Goal: Task Accomplishment & Management: Complete application form

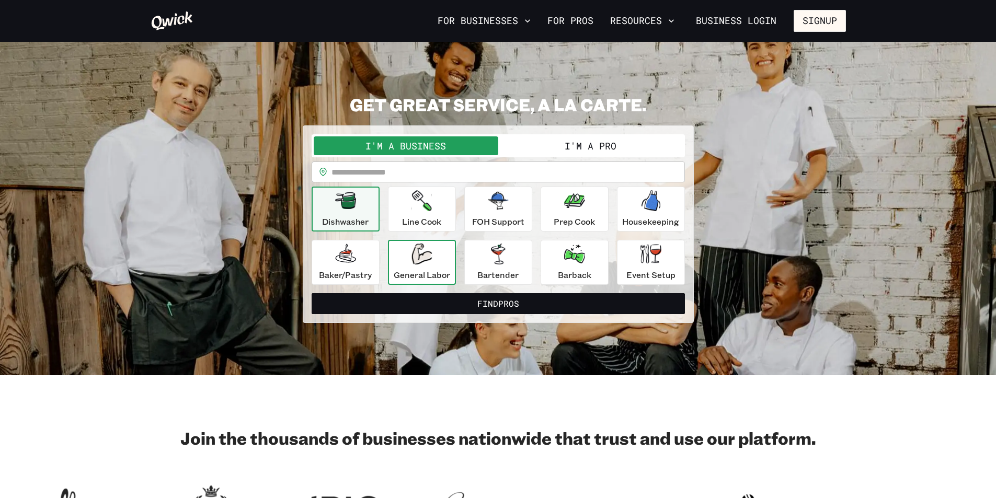
click at [403, 266] on div "General Labor" at bounding box center [422, 263] width 56 height 38
click at [422, 265] on div "General Labor" at bounding box center [422, 263] width 56 height 38
click at [603, 150] on button "I'm a Pro" at bounding box center [590, 145] width 185 height 19
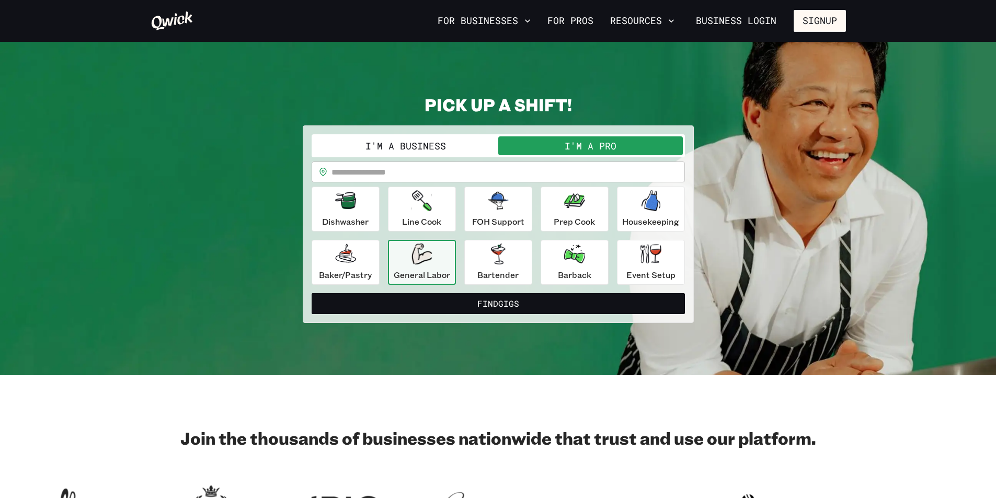
click at [431, 279] on p "General Labor" at bounding box center [422, 275] width 56 height 13
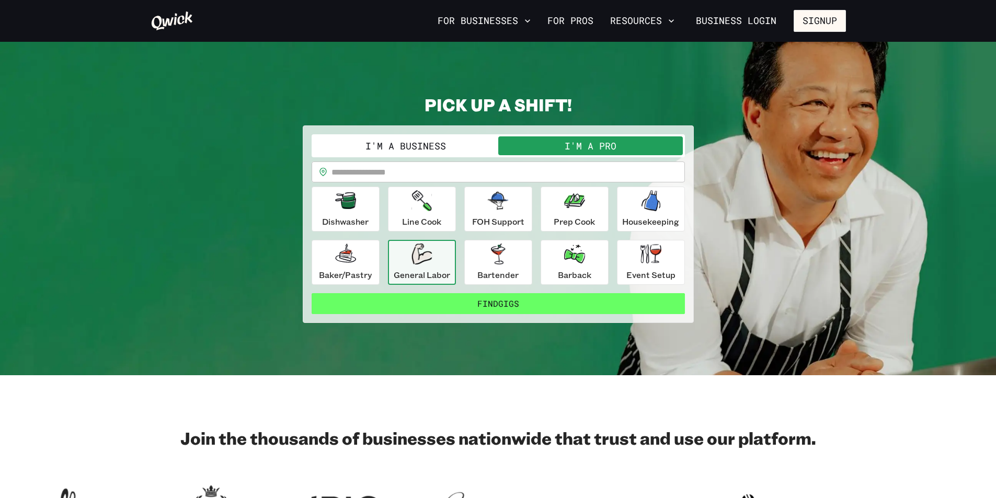
click at [486, 304] on button "Find Gigs" at bounding box center [498, 303] width 373 height 21
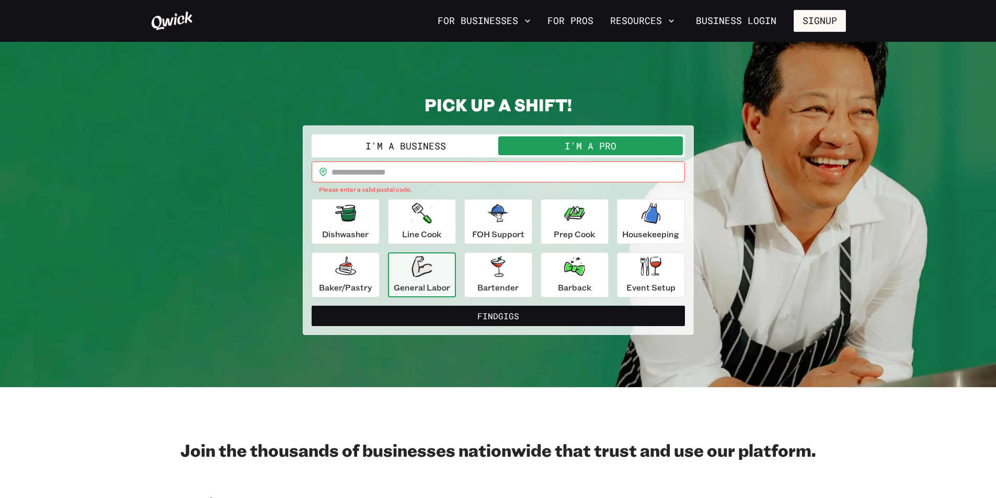
click at [399, 171] on input "text" at bounding box center [507, 172] width 353 height 21
type input "*****"
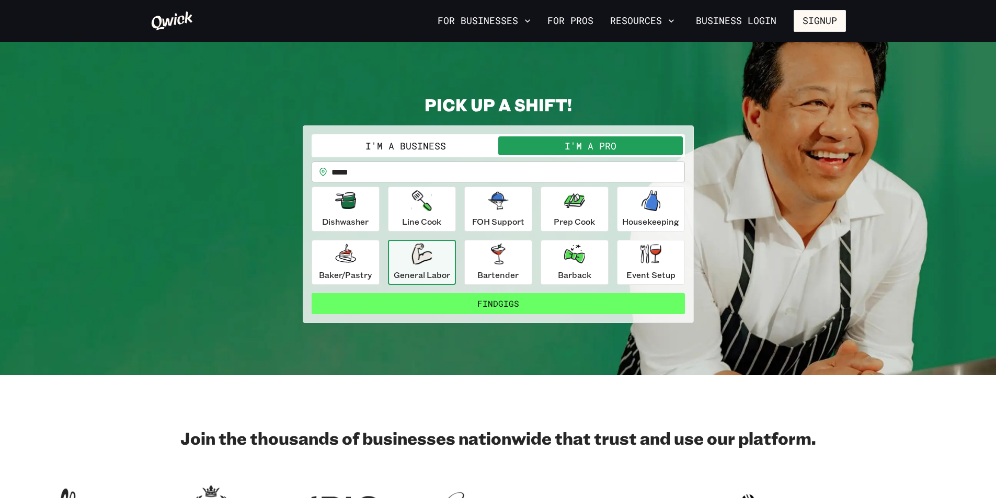
click at [495, 300] on button "Find Gigs" at bounding box center [498, 303] width 373 height 21
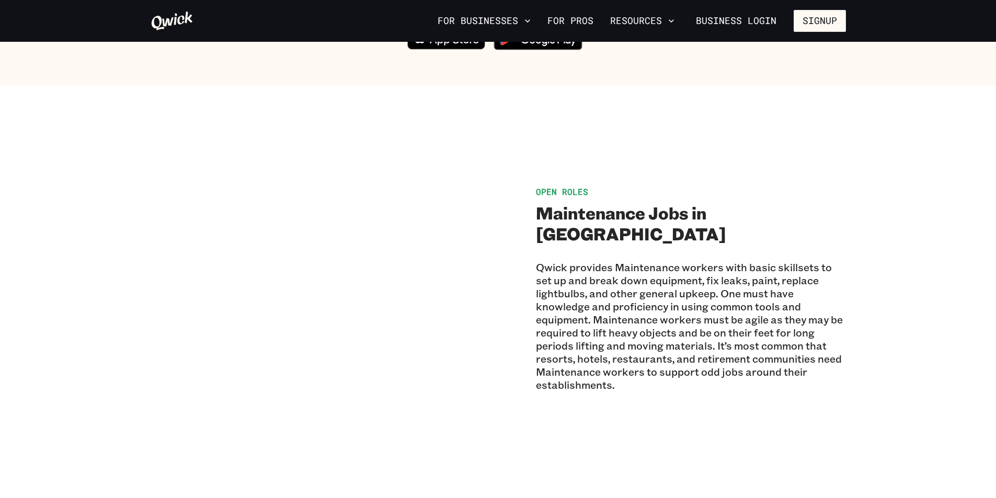
scroll to position [784, 0]
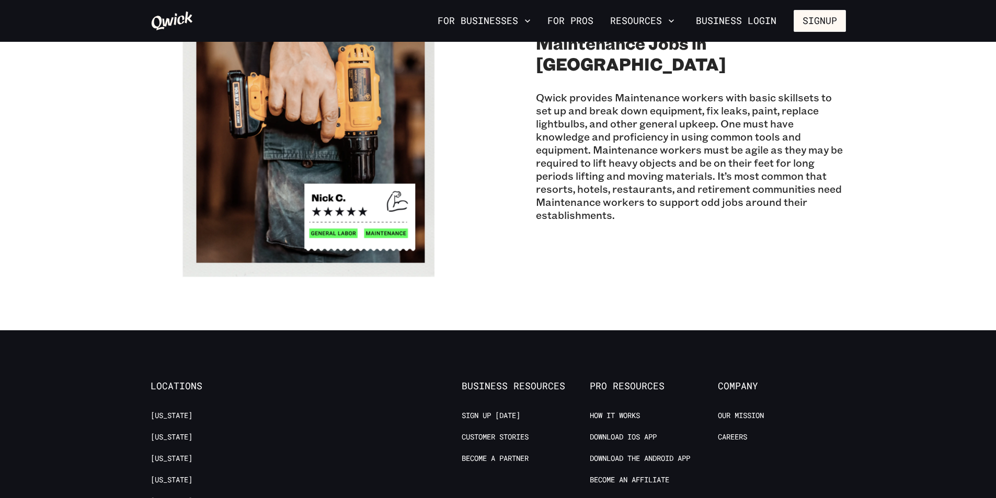
drag, startPoint x: 637, startPoint y: 201, endPoint x: 638, endPoint y: 195, distance: 6.4
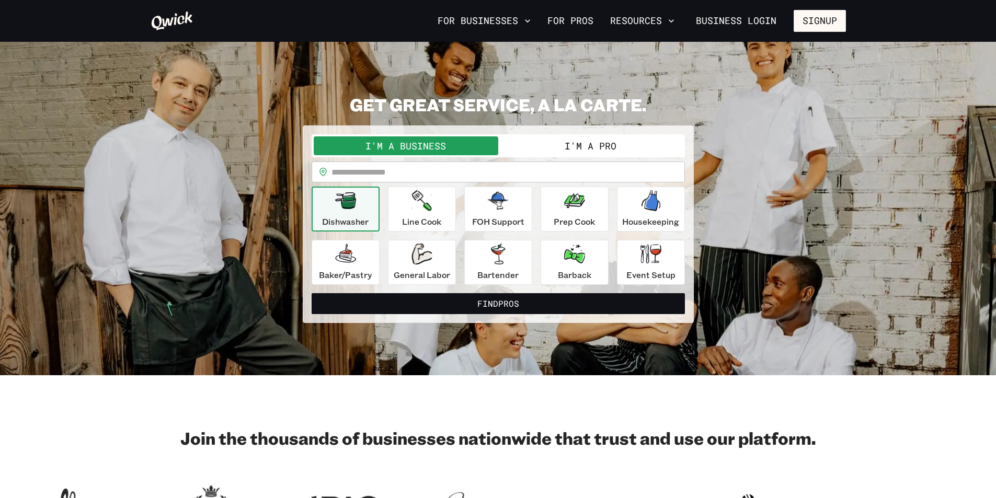
click at [574, 146] on button "I'm a Pro" at bounding box center [590, 145] width 185 height 19
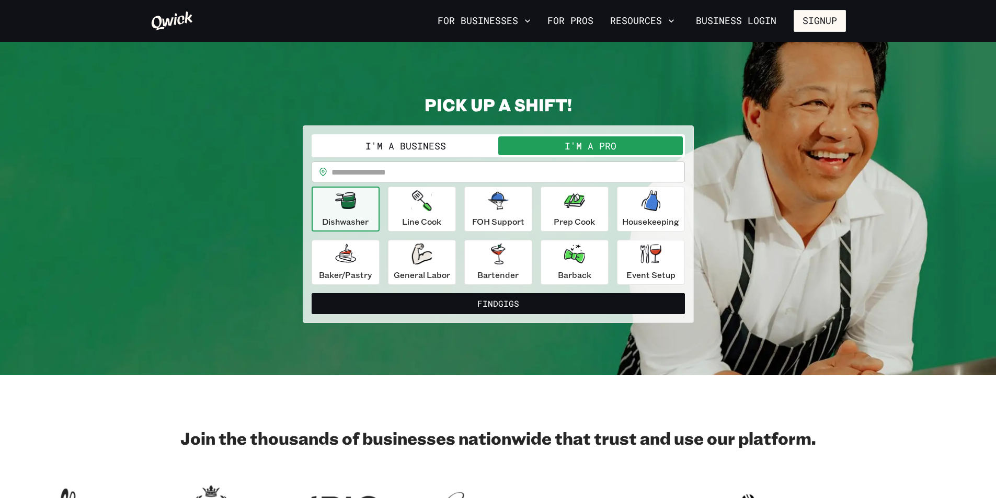
click at [347, 217] on p "Dishwasher" at bounding box center [345, 221] width 47 height 13
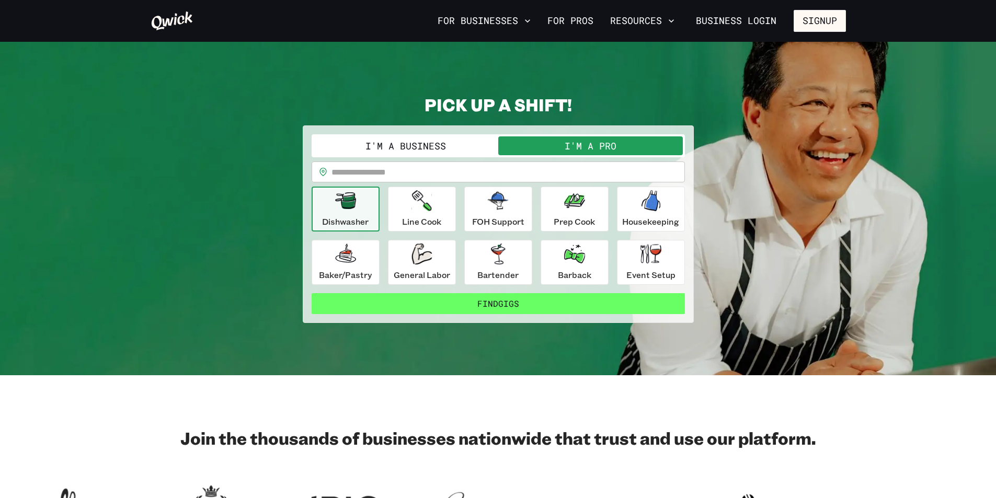
click at [493, 308] on button "Find Gigs" at bounding box center [498, 303] width 373 height 21
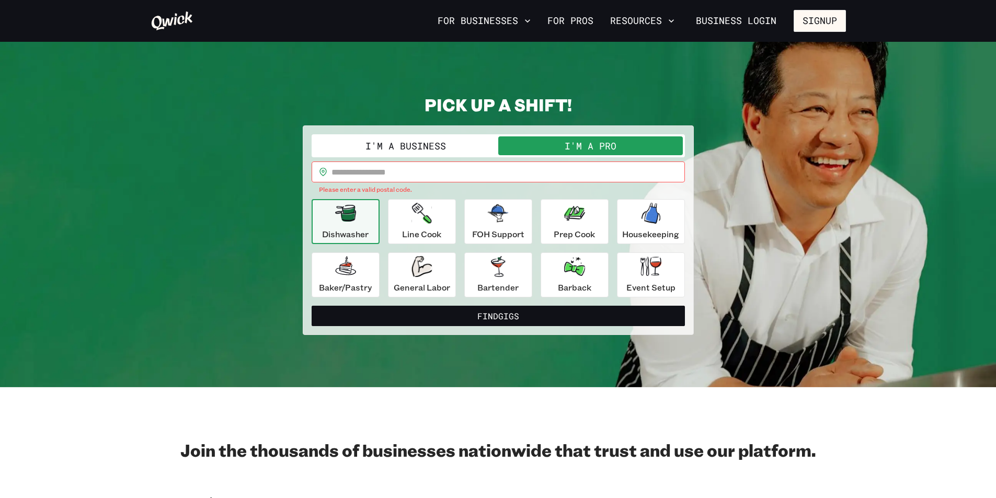
click at [404, 179] on input "text" at bounding box center [507, 172] width 353 height 21
type input "*****"
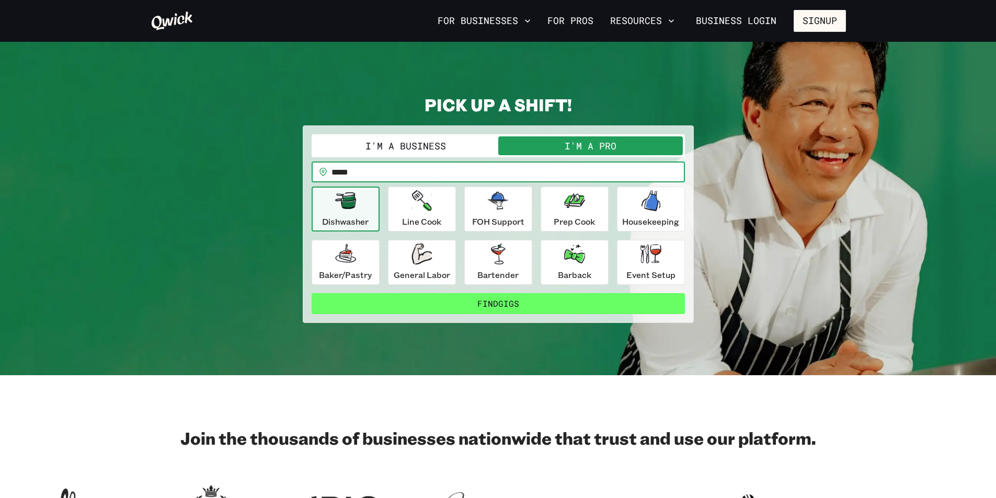
click at [475, 299] on button "Find Gigs" at bounding box center [498, 303] width 373 height 21
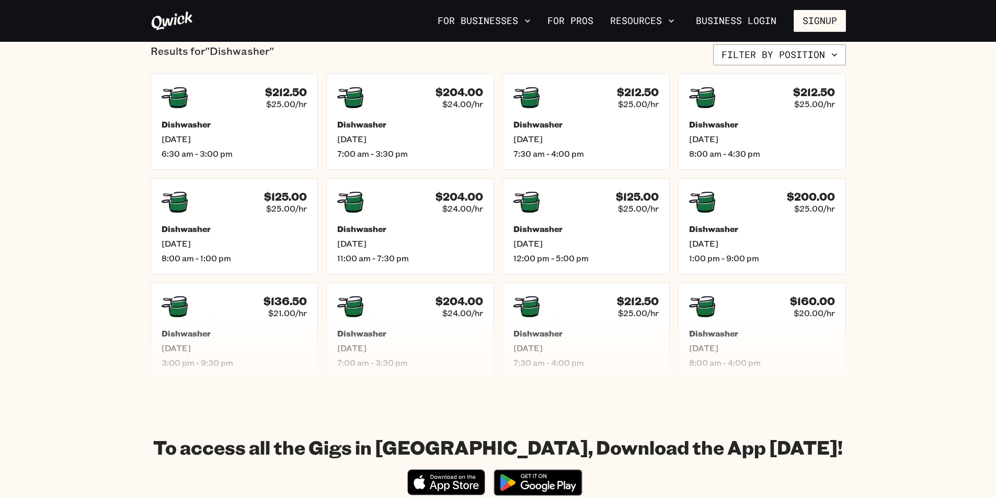
scroll to position [209, 0]
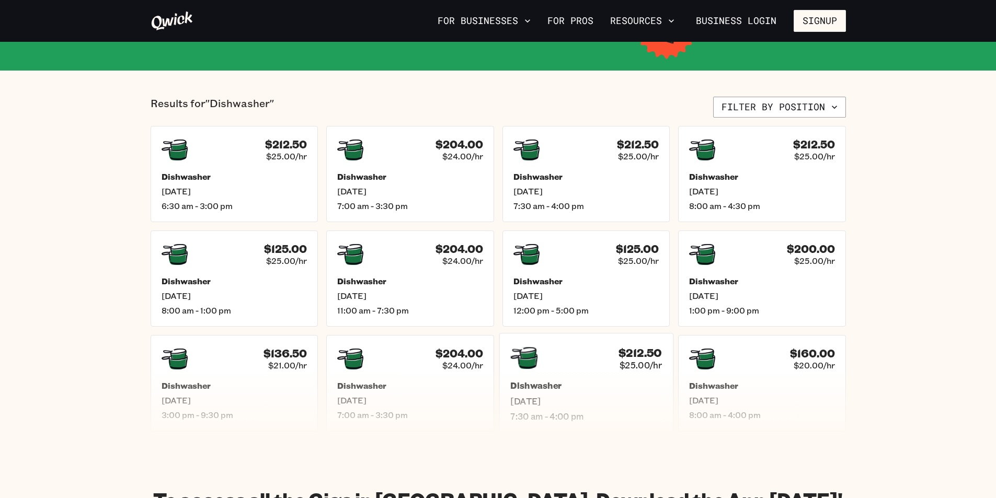
click at [594, 360] on div "$212.50 $25.00/hr" at bounding box center [586, 358] width 152 height 27
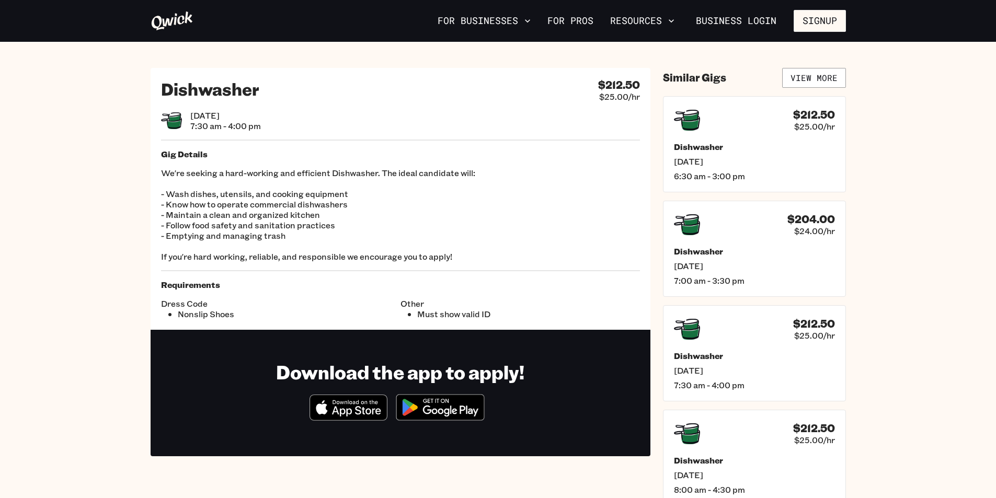
drag, startPoint x: 133, startPoint y: 136, endPoint x: 139, endPoint y: 119, distance: 18.2
click at [133, 135] on section "Dishwasher $212.50 $25.00/hr [DATE] 7:30 am - 4:00 pm Gig Details We're seeking…" at bounding box center [498, 287] width 996 height 490
click at [348, 107] on div "Dishwasher $212.50 $25.00/hr [DATE] 7:30 am - 4:00 pm Gig Details We're seeking…" at bounding box center [401, 199] width 500 height 262
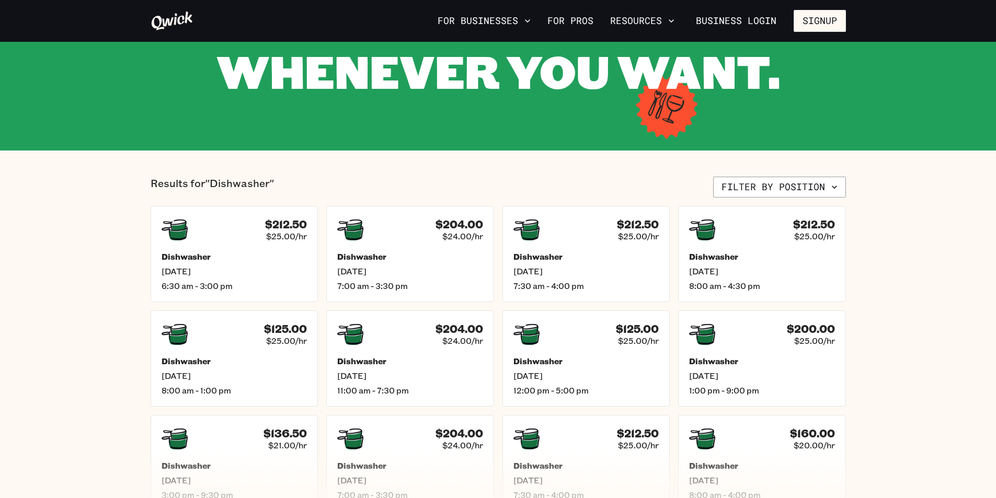
scroll to position [105, 0]
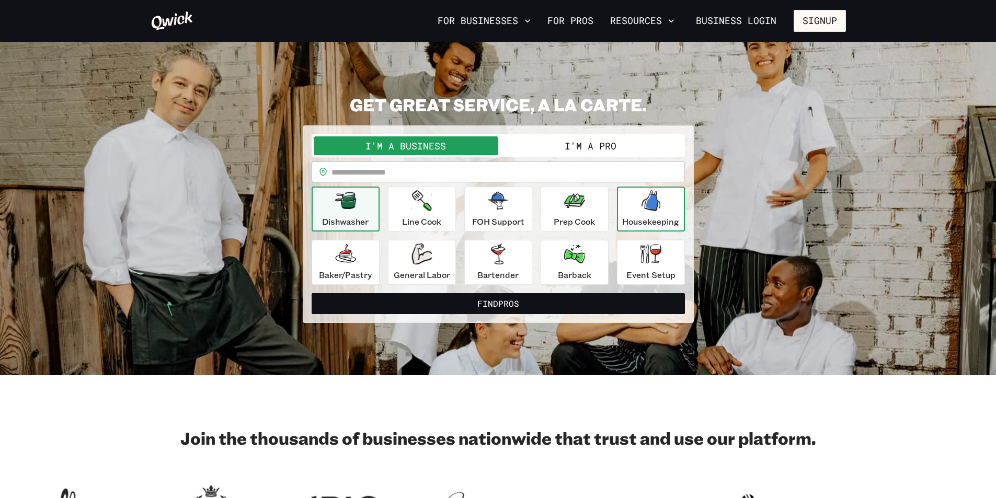
click at [633, 201] on div "Housekeeping" at bounding box center [650, 209] width 57 height 38
click at [588, 151] on button "I'm a Pro" at bounding box center [590, 145] width 185 height 19
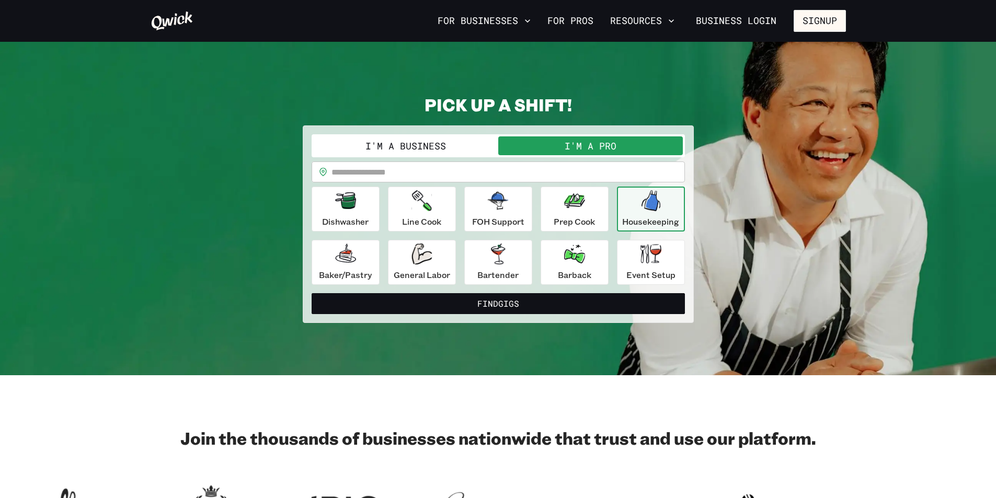
click at [649, 203] on icon "button" at bounding box center [650, 200] width 19 height 21
click at [462, 170] on input "text" at bounding box center [507, 172] width 353 height 21
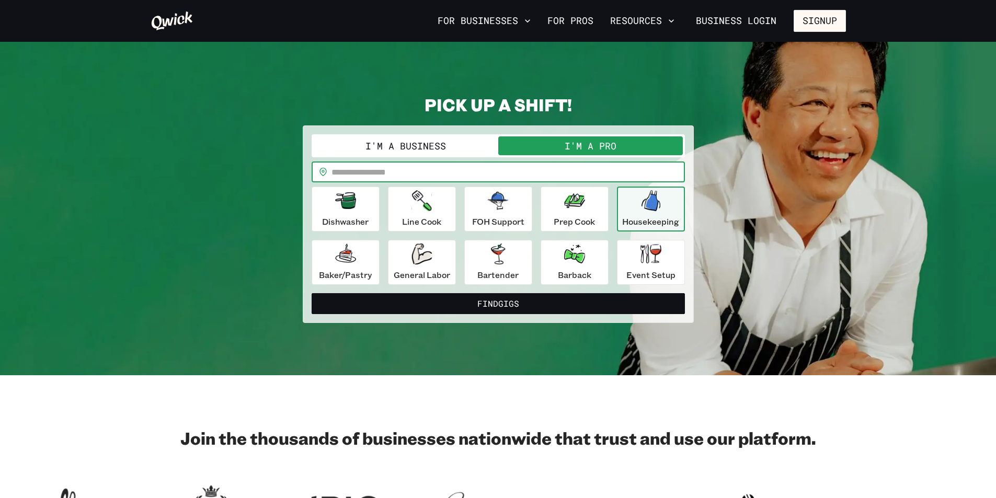
type input "*****"
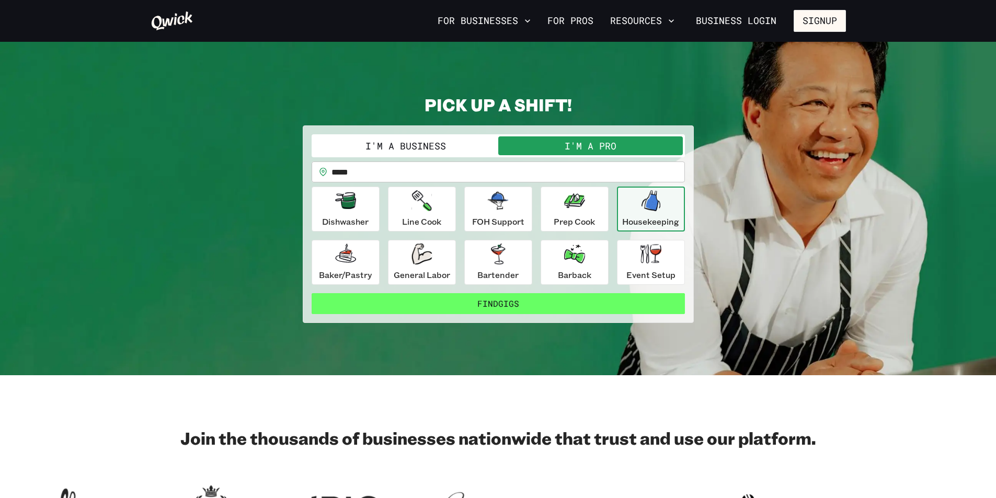
click at [488, 302] on button "Find Gigs" at bounding box center [498, 303] width 373 height 21
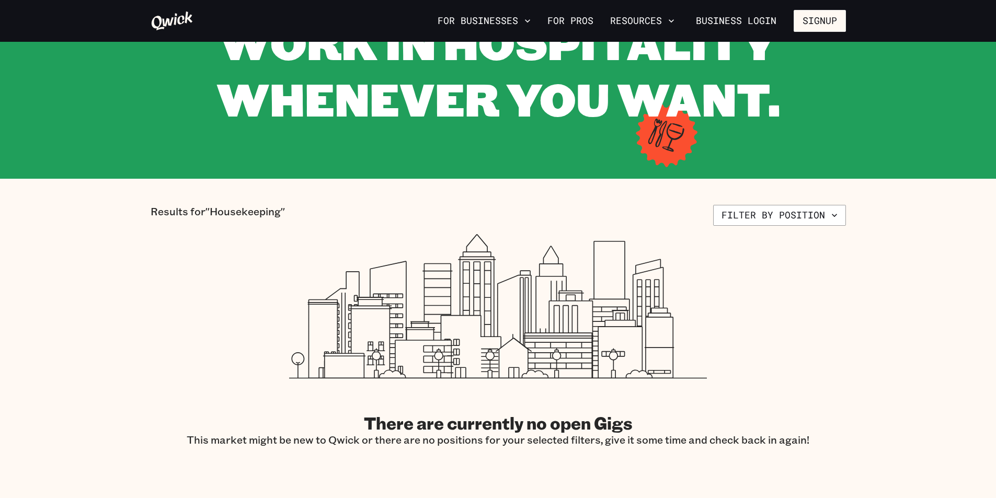
scroll to position [261, 0]
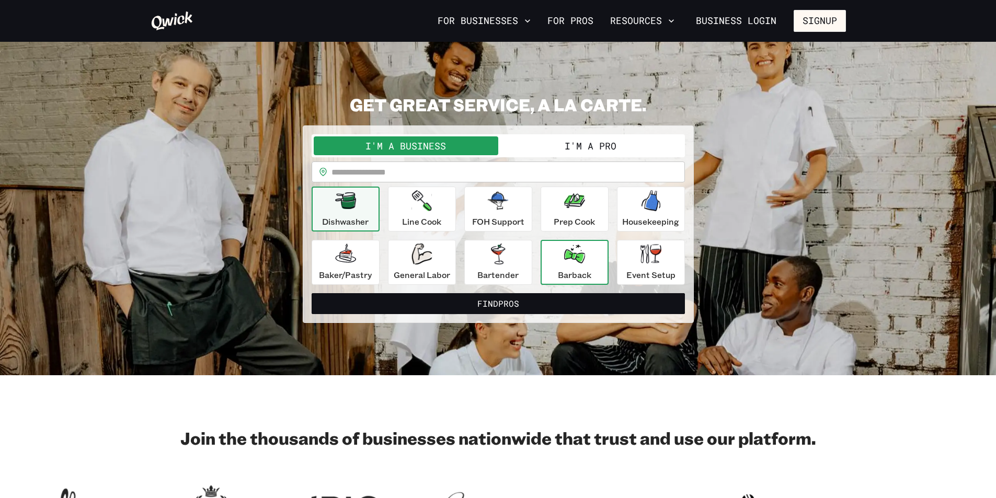
click at [578, 263] on icon "button" at bounding box center [574, 254] width 21 height 19
click at [600, 141] on button "I'm a Pro" at bounding box center [590, 145] width 185 height 19
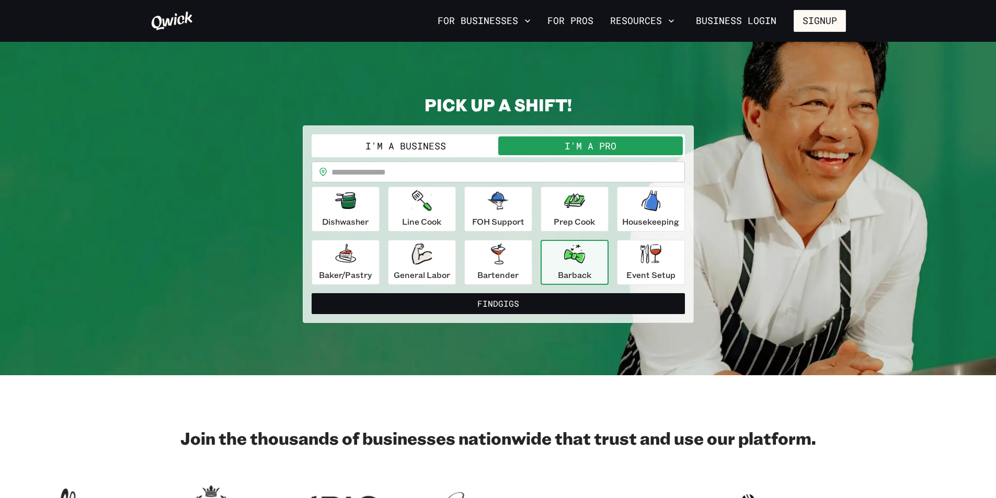
click at [585, 257] on icon "button" at bounding box center [574, 254] width 21 height 19
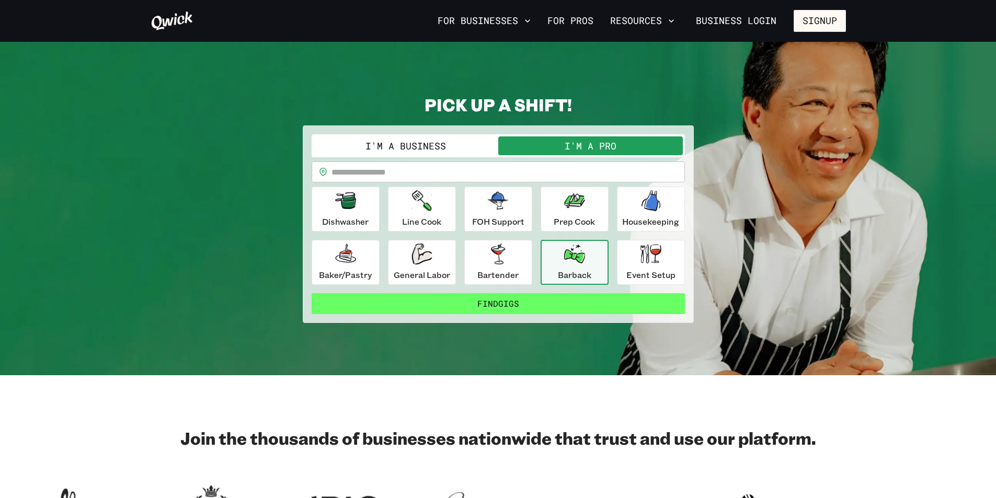
click at [509, 310] on button "Find Gigs" at bounding box center [498, 303] width 373 height 21
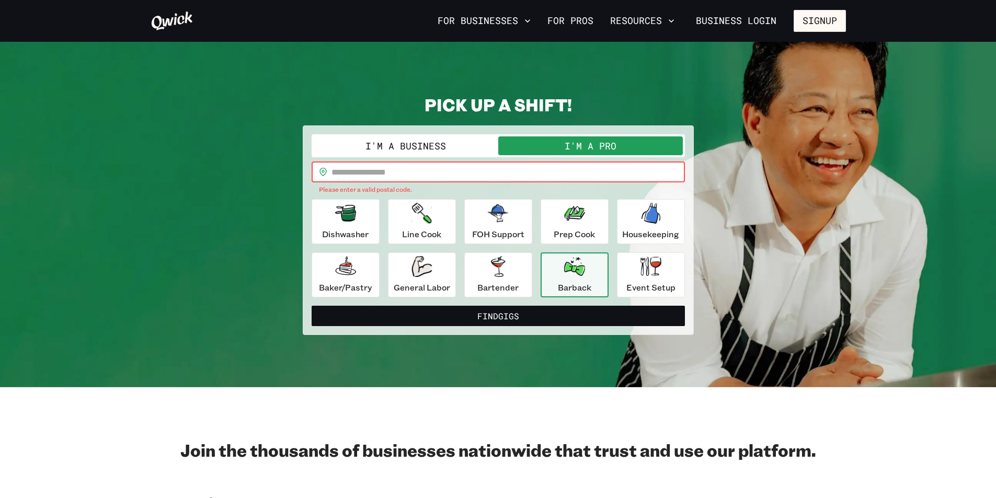
click at [407, 170] on input "text" at bounding box center [507, 172] width 353 height 21
type input "*****"
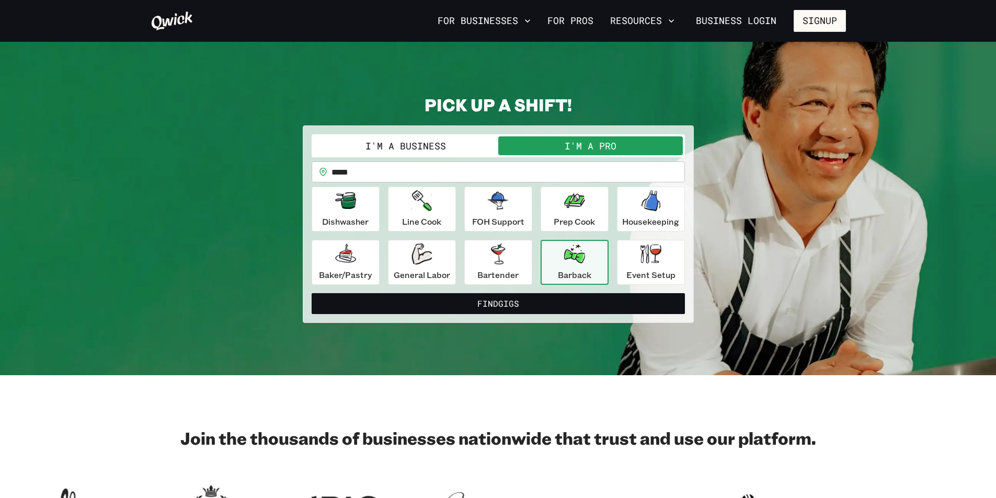
click at [575, 271] on p "Barback" at bounding box center [574, 275] width 33 height 13
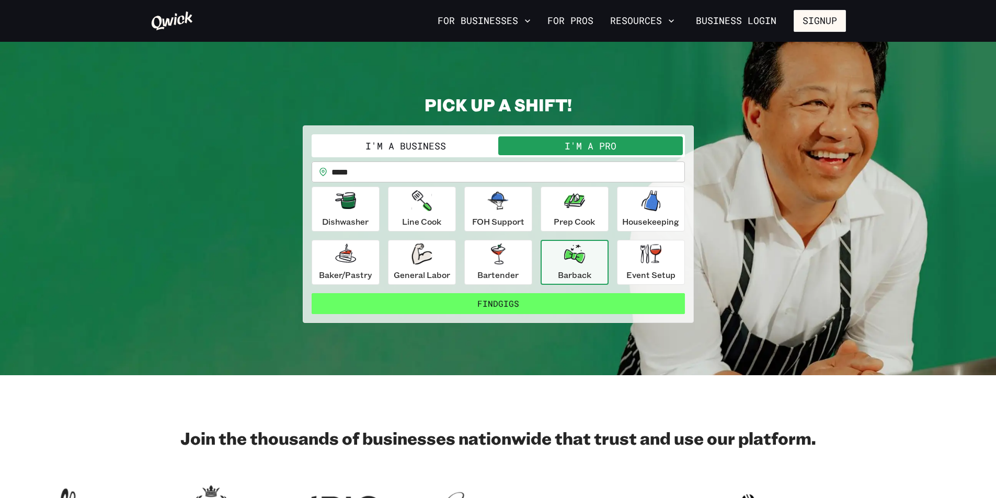
click at [533, 312] on button "Find Gigs" at bounding box center [498, 303] width 373 height 21
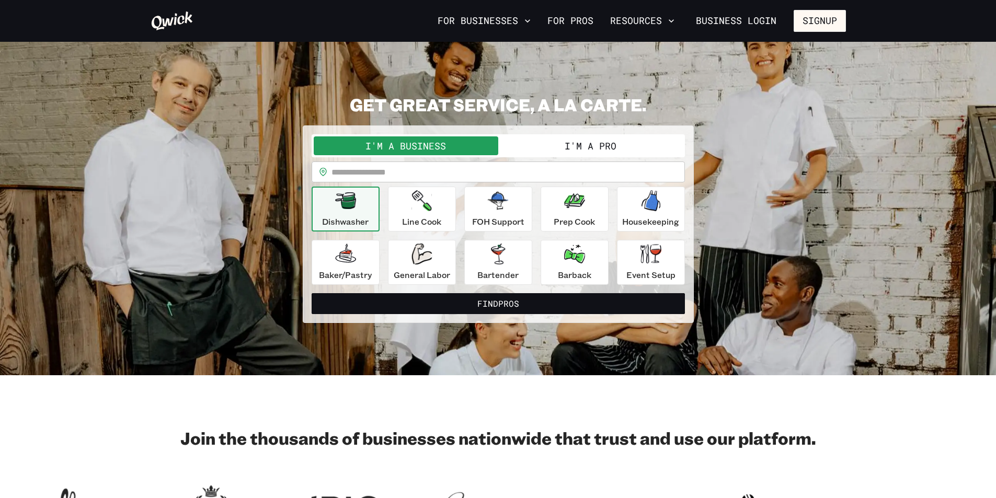
click at [606, 137] on button "I'm a Pro" at bounding box center [590, 145] width 185 height 19
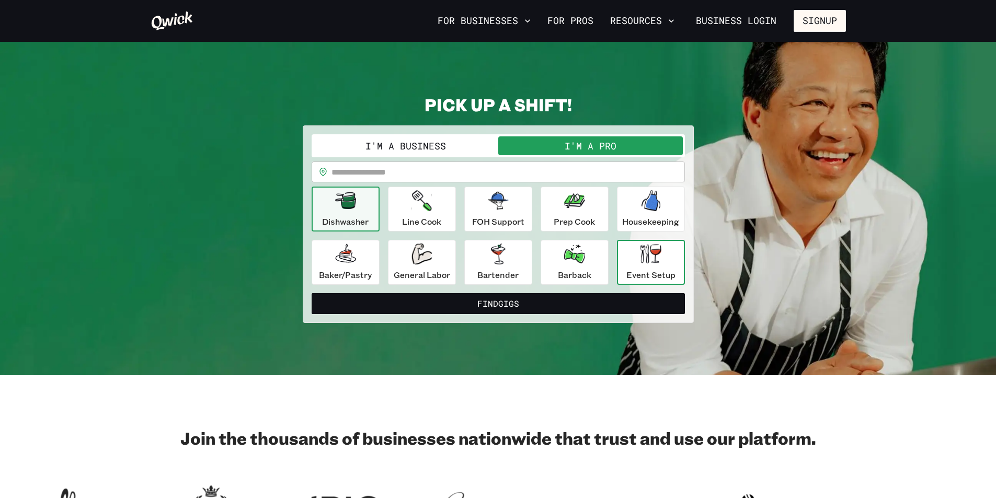
click at [660, 262] on icon "button" at bounding box center [650, 253] width 21 height 19
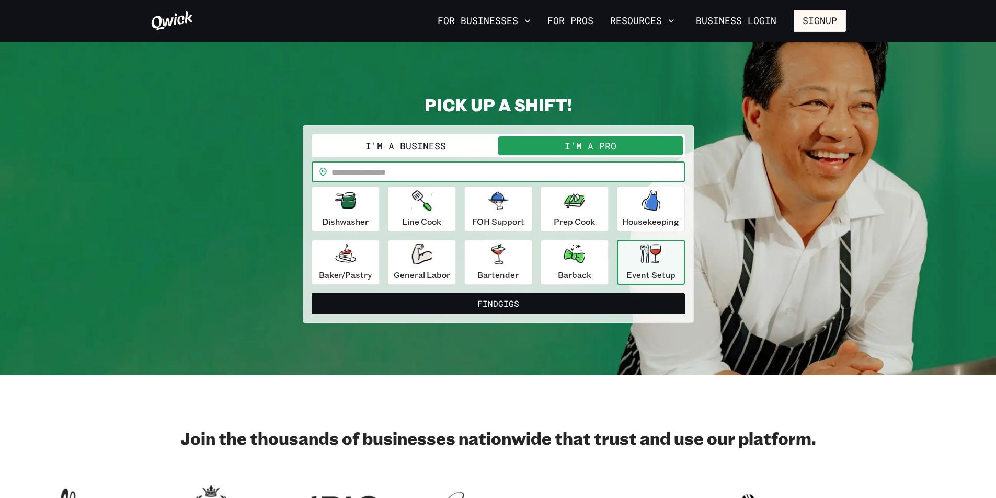
click at [457, 177] on input "text" at bounding box center [507, 172] width 353 height 21
type input "*****"
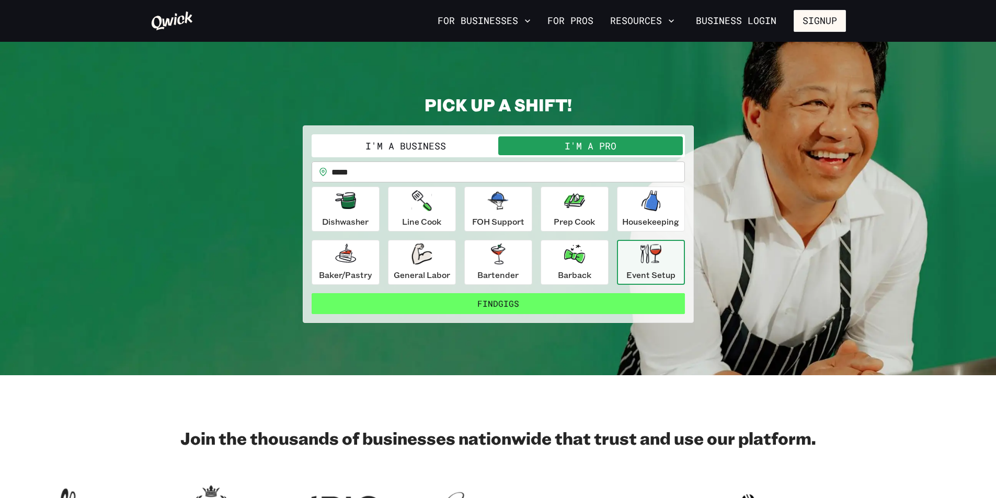
click at [498, 304] on button "Find Gigs" at bounding box center [498, 303] width 373 height 21
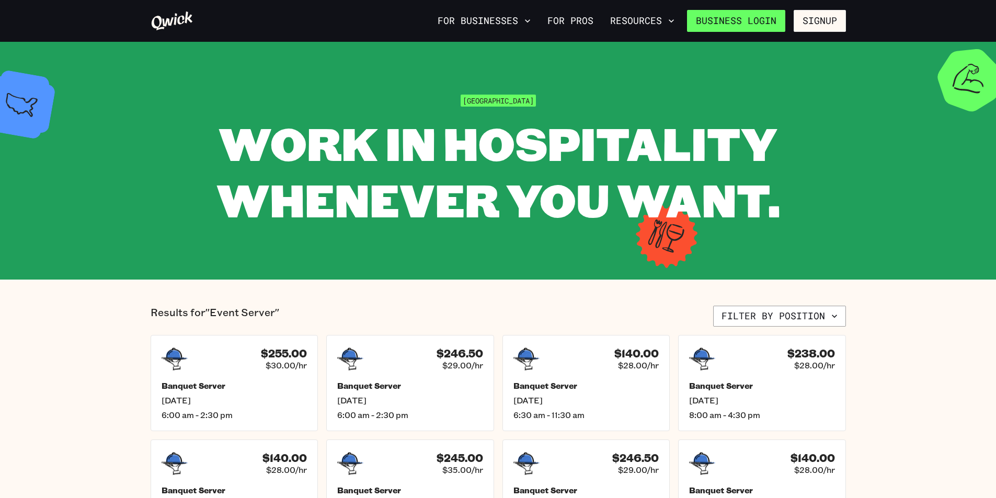
click at [762, 21] on link "Business Login" at bounding box center [736, 21] width 98 height 22
